Goal: Task Accomplishment & Management: Use online tool/utility

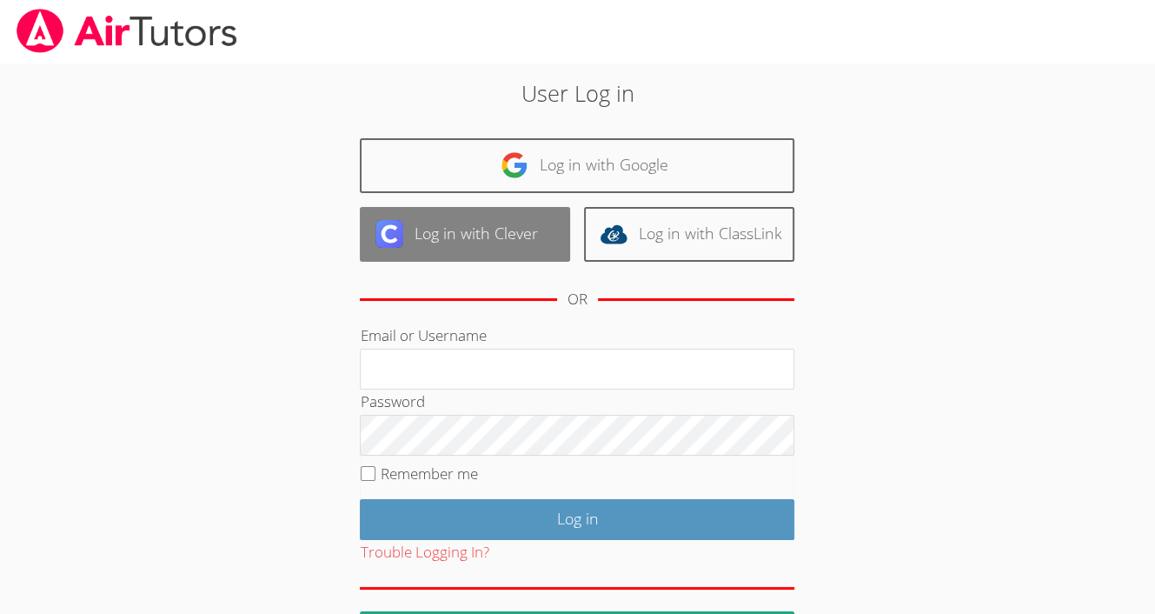
click at [422, 229] on link "Log in with Clever" at bounding box center [465, 234] width 210 height 55
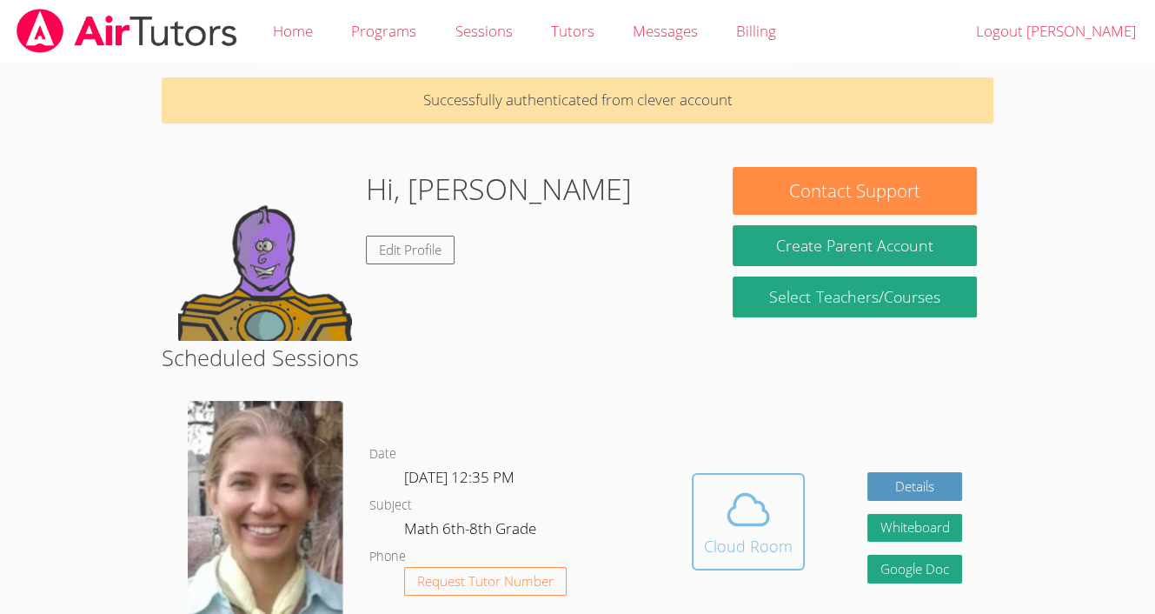
click at [762, 518] on icon at bounding box center [748, 509] width 49 height 49
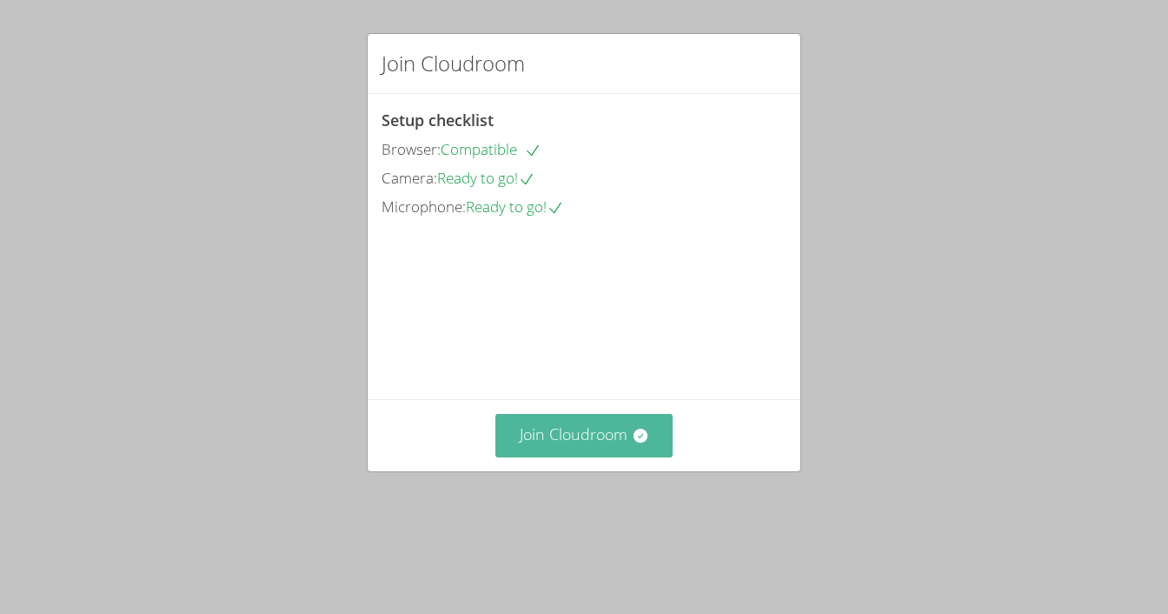
click at [563, 456] on button "Join Cloudroom" at bounding box center [584, 435] width 178 height 43
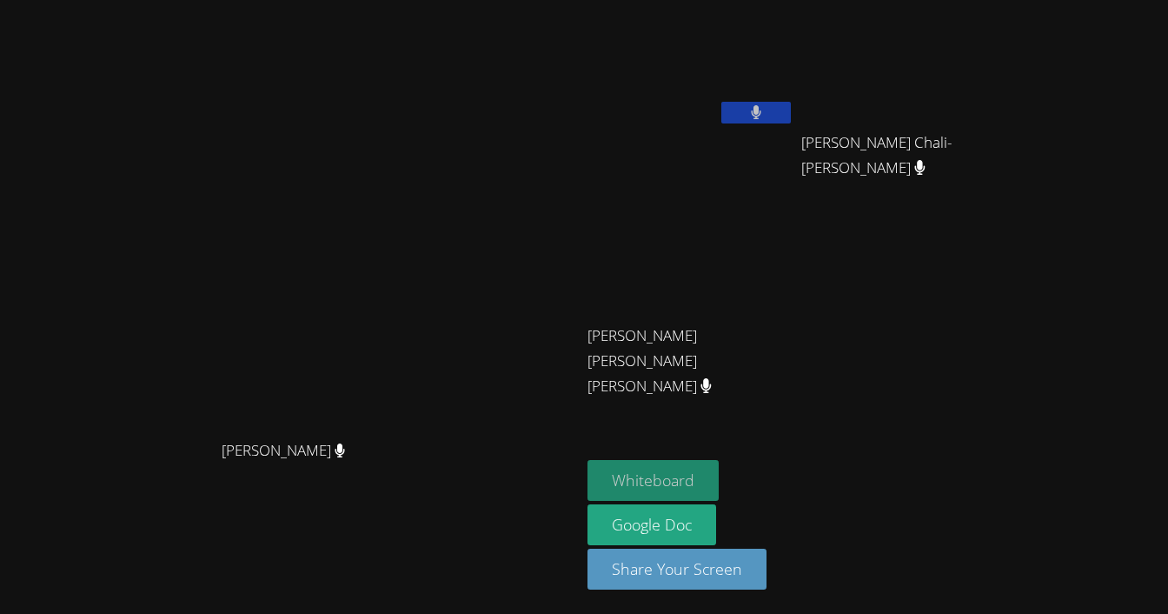
click at [719, 476] on button "Whiteboard" at bounding box center [653, 480] width 131 height 41
click at [762, 118] on icon at bounding box center [756, 112] width 11 height 15
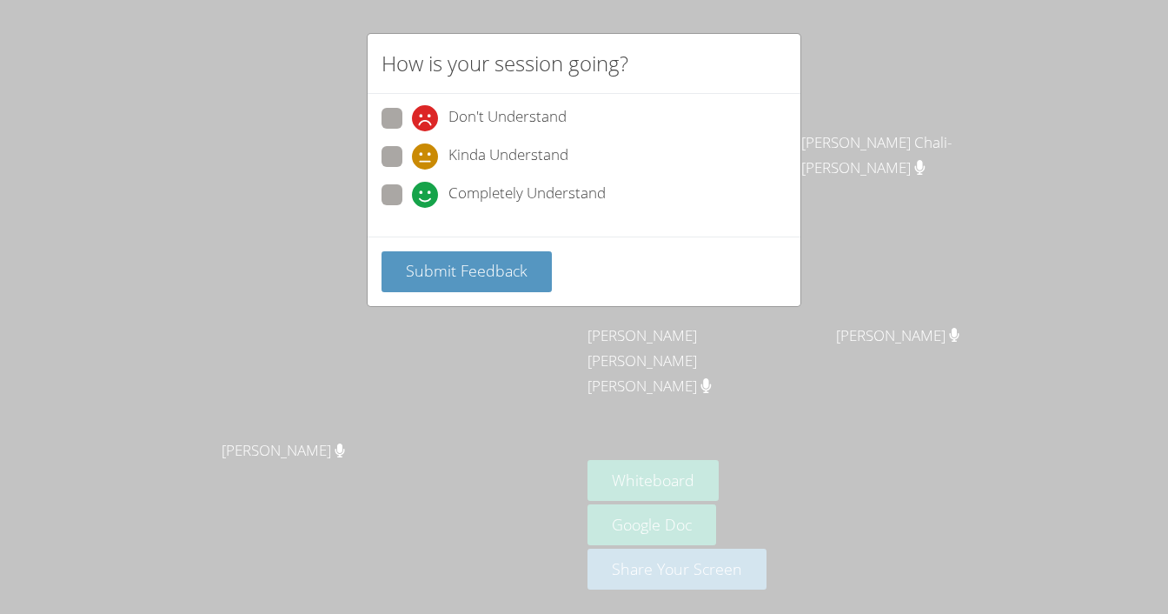
click at [412, 208] on span at bounding box center [412, 208] width 0 height 0
click at [412, 192] on input "Completely Understand" at bounding box center [419, 191] width 15 height 15
radio input "true"
click at [431, 262] on span "Submit Feedback" at bounding box center [467, 270] width 122 height 21
